Goal: Task Accomplishment & Management: Manage account settings

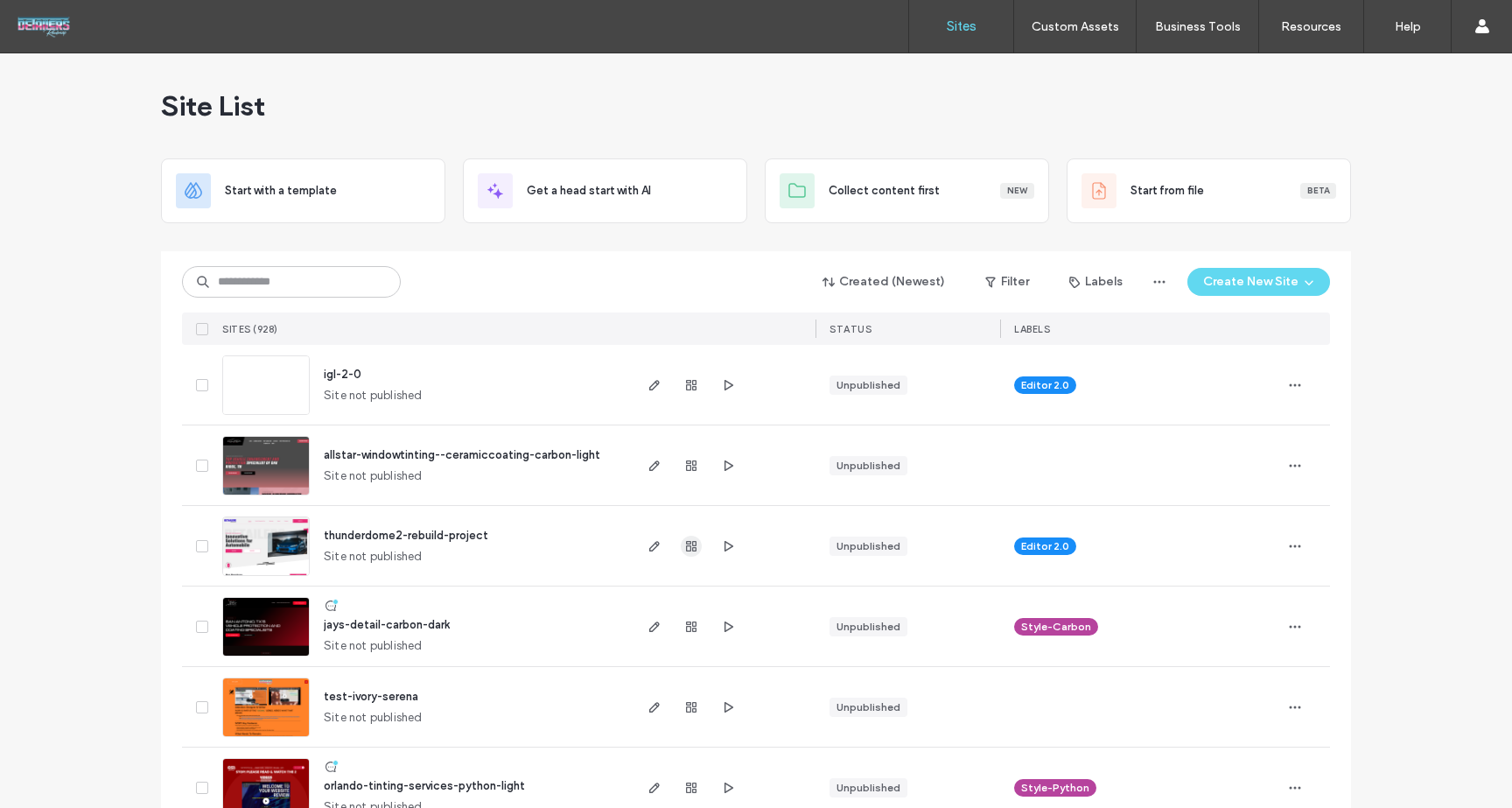
click at [687, 543] on icon "button" at bounding box center [692, 546] width 14 height 14
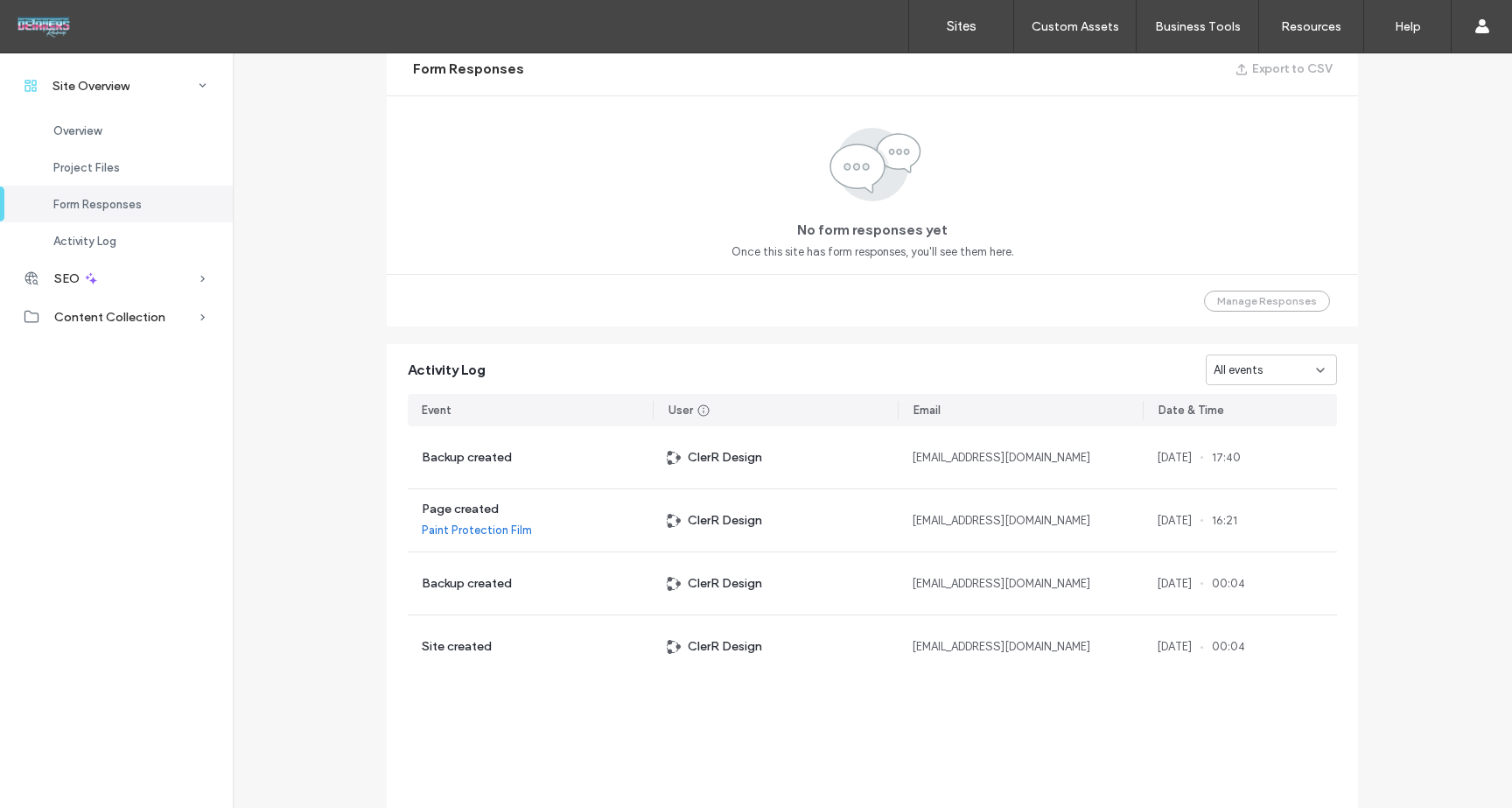
scroll to position [360, 0]
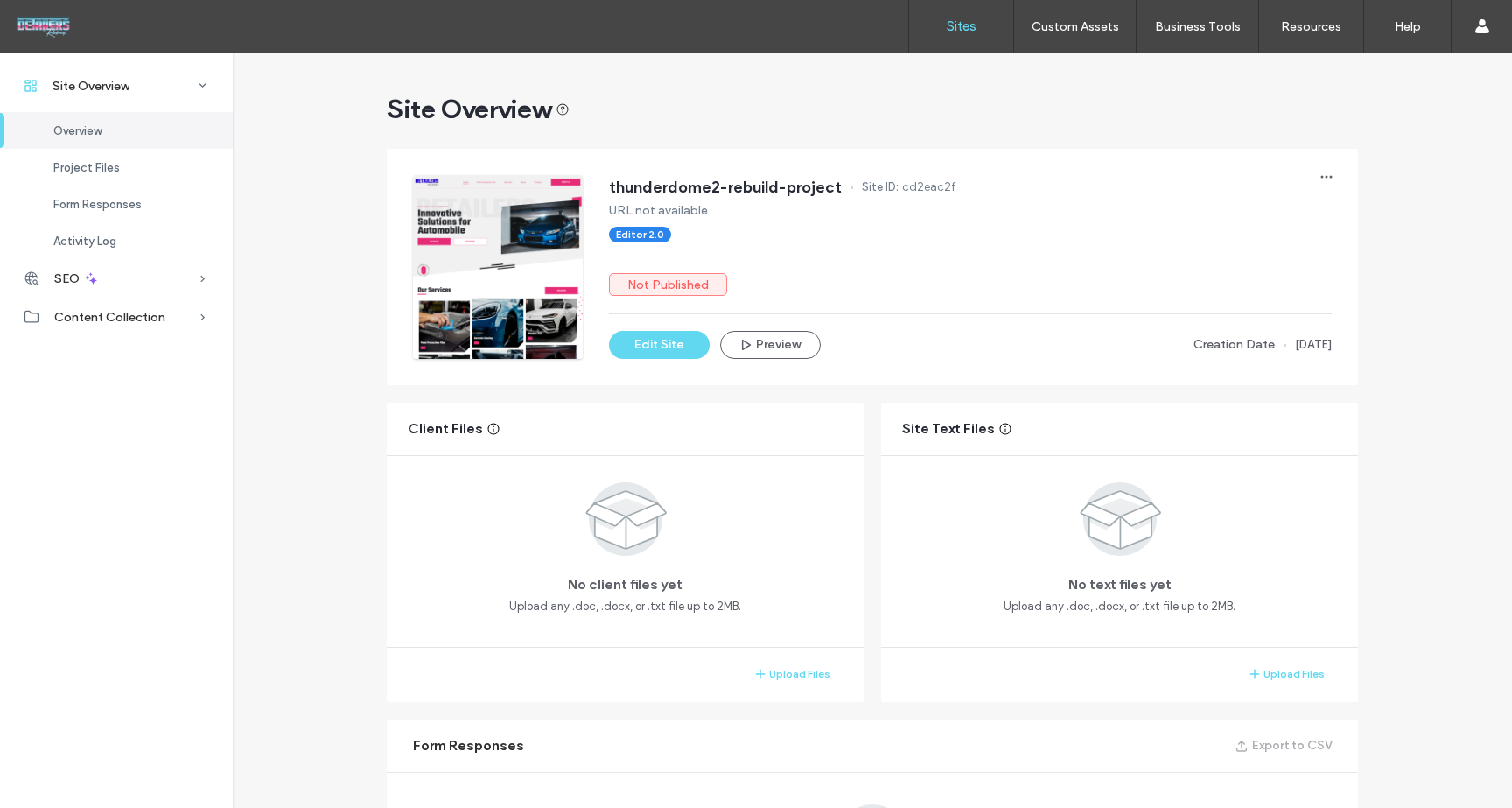
click at [965, 32] on label "Sites" at bounding box center [962, 26] width 30 height 16
